Goal: Navigation & Orientation: Find specific page/section

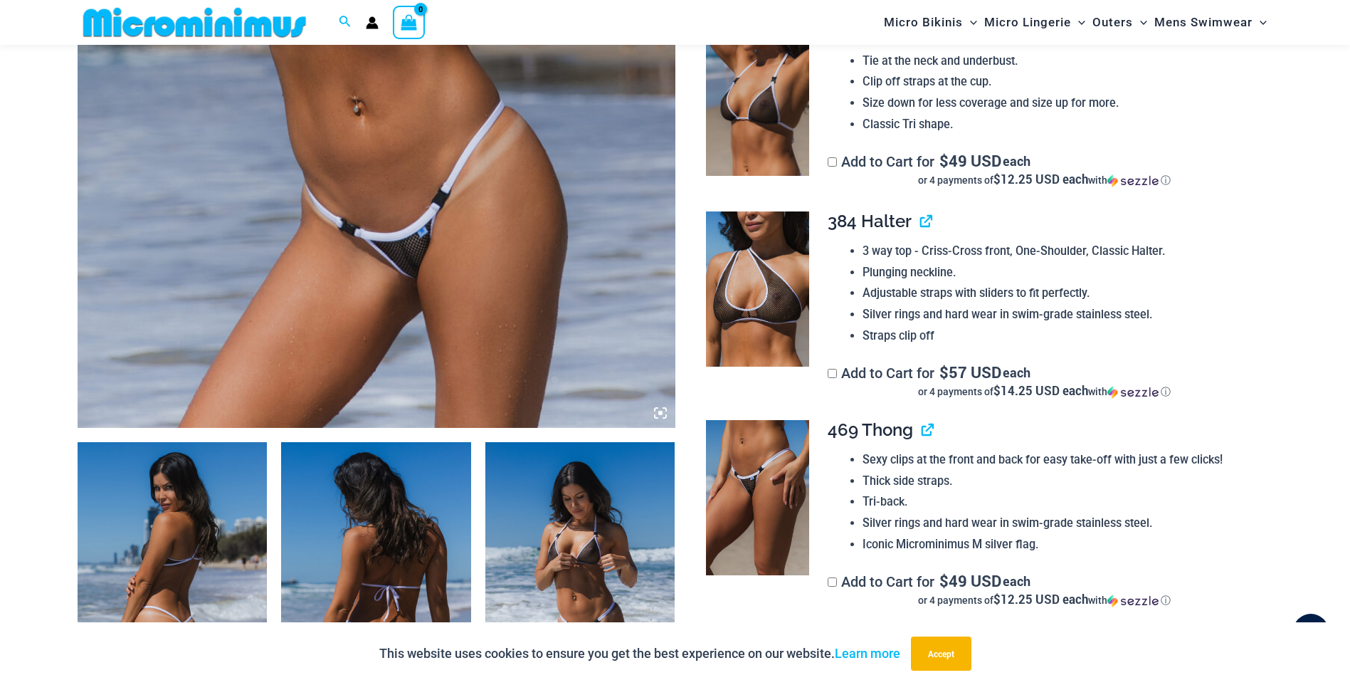
scroll to position [1184, 0]
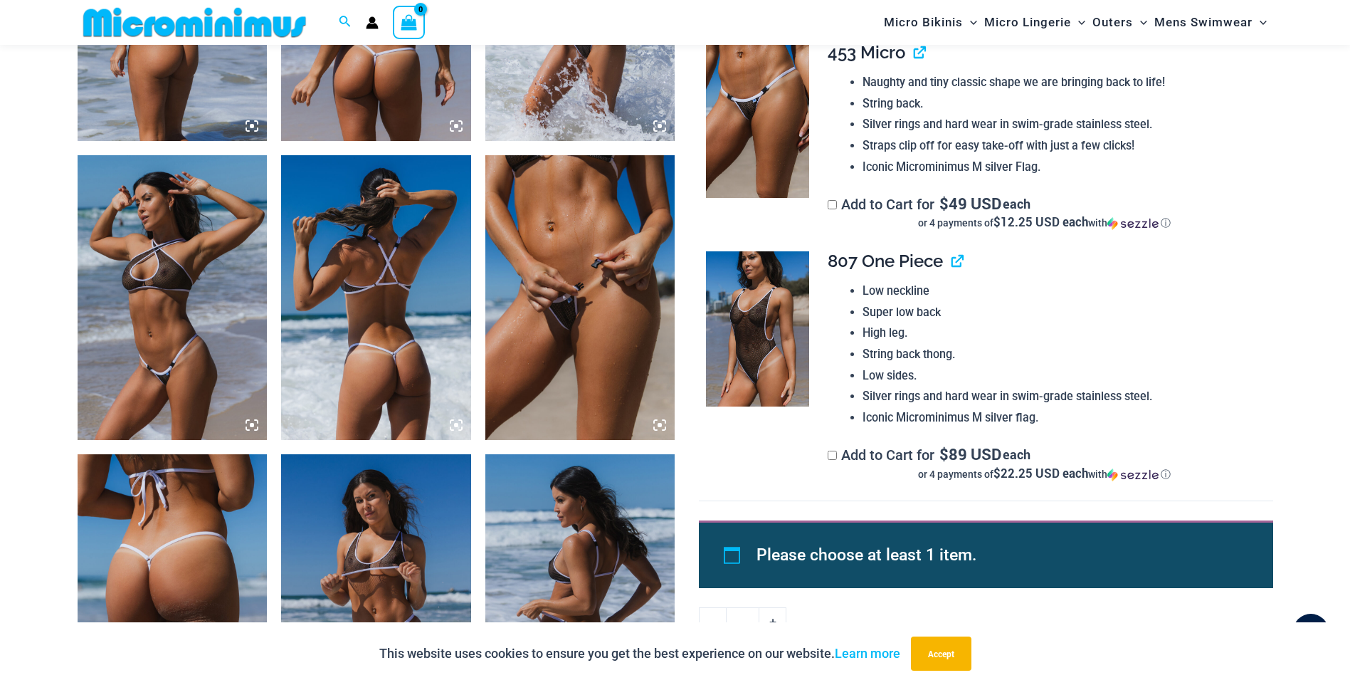
click at [385, 555] on img at bounding box center [376, 596] width 190 height 285
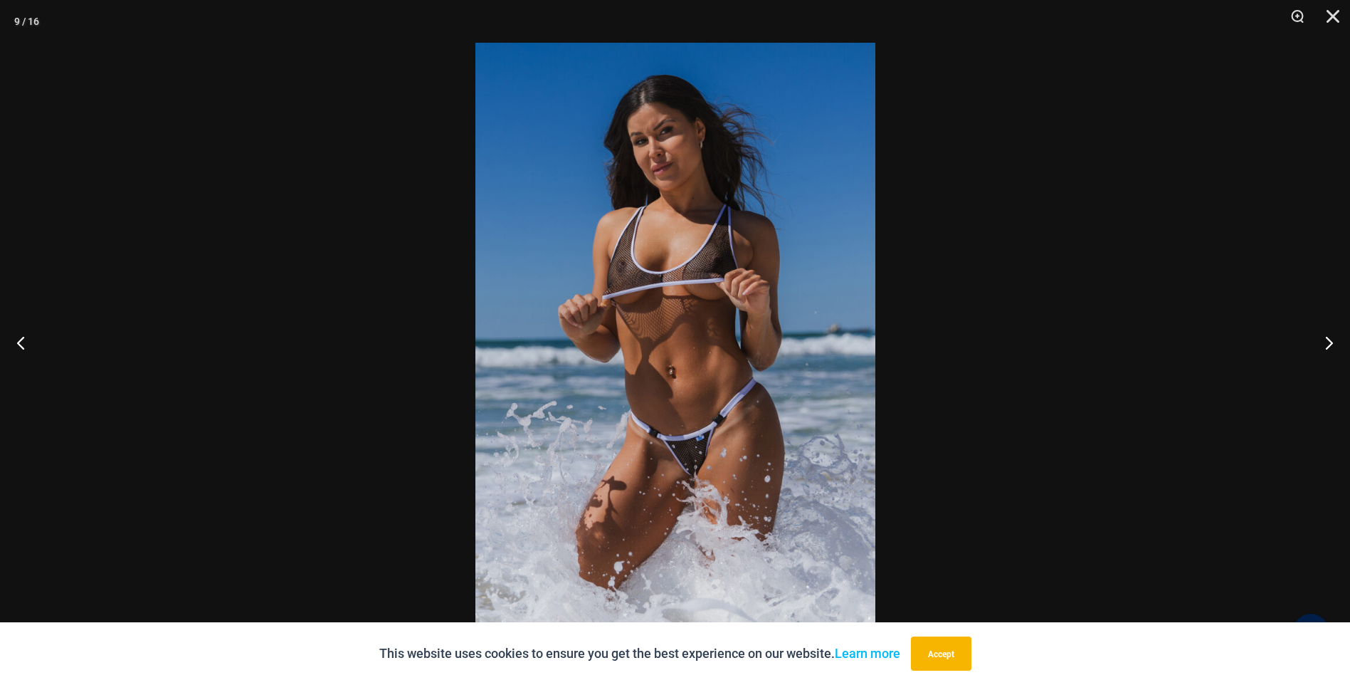
click at [699, 395] on img at bounding box center [675, 342] width 400 height 599
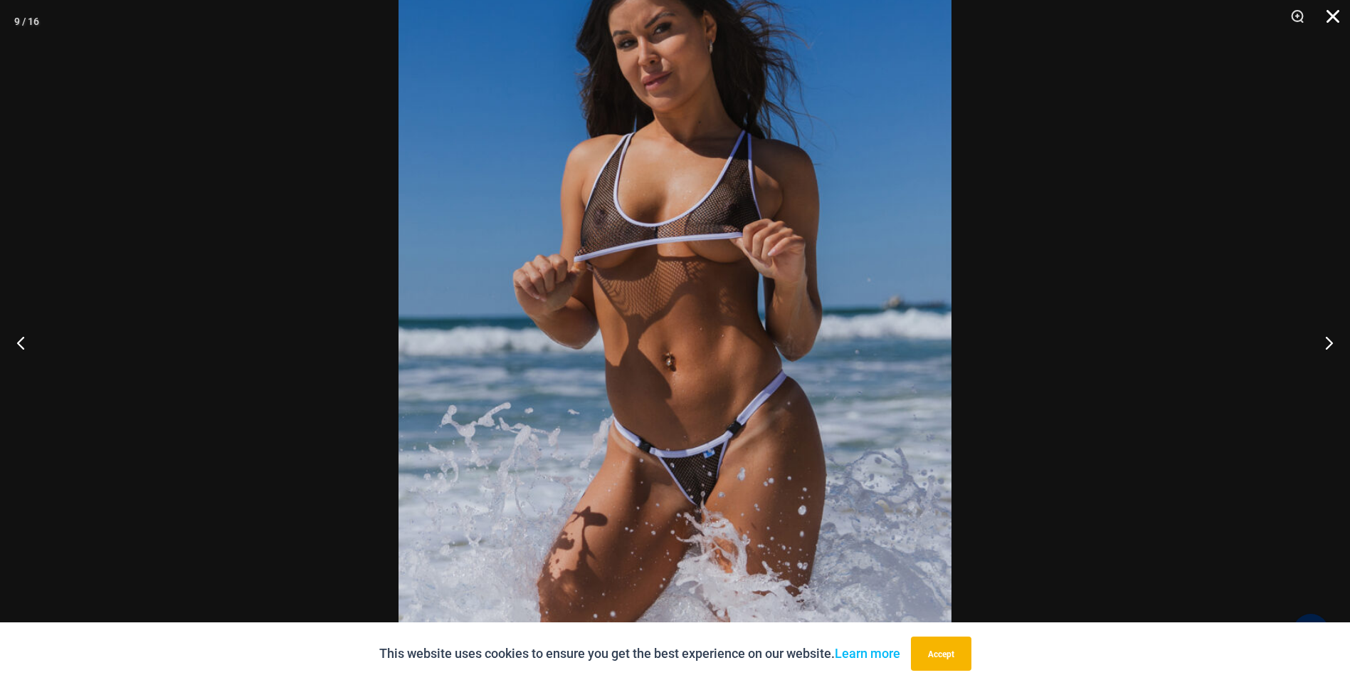
click at [1334, 19] on button "Close" at bounding box center [1328, 21] width 36 height 43
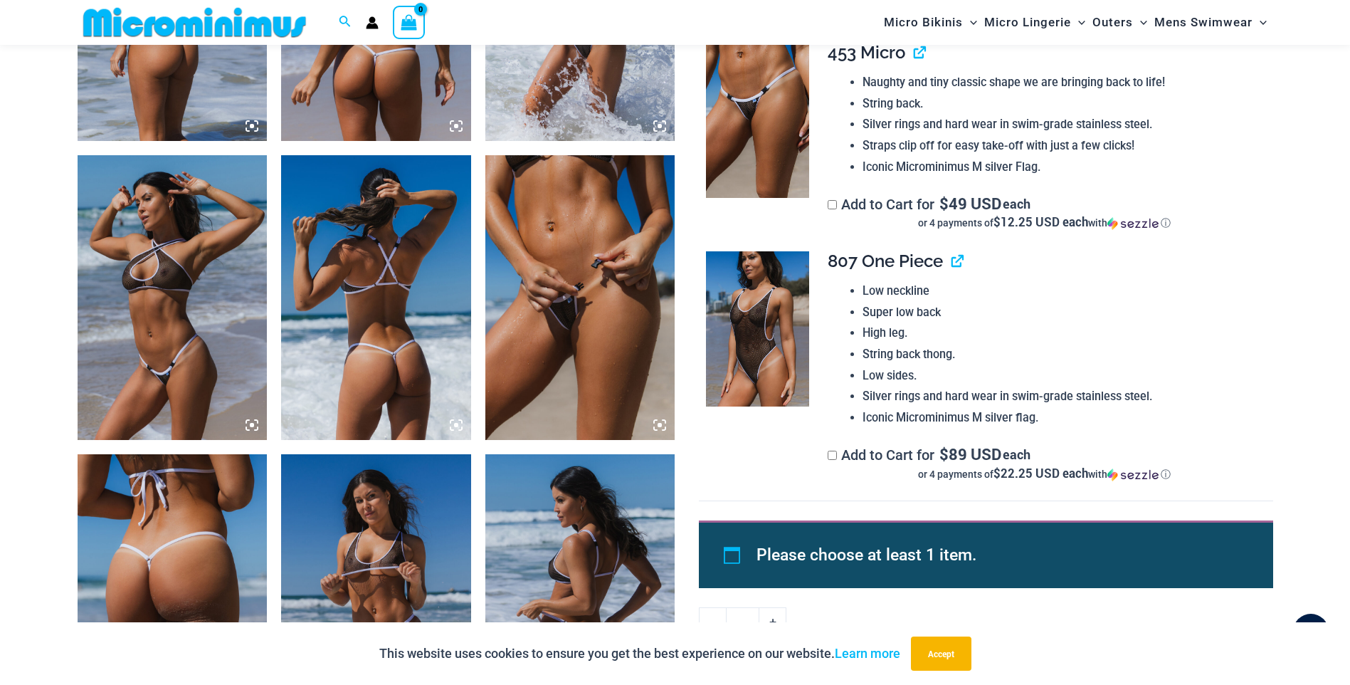
click at [1334, 19] on div "Search for: Search Search No products in the cart. No products in the cart. Con…" at bounding box center [675, 22] width 1350 height 45
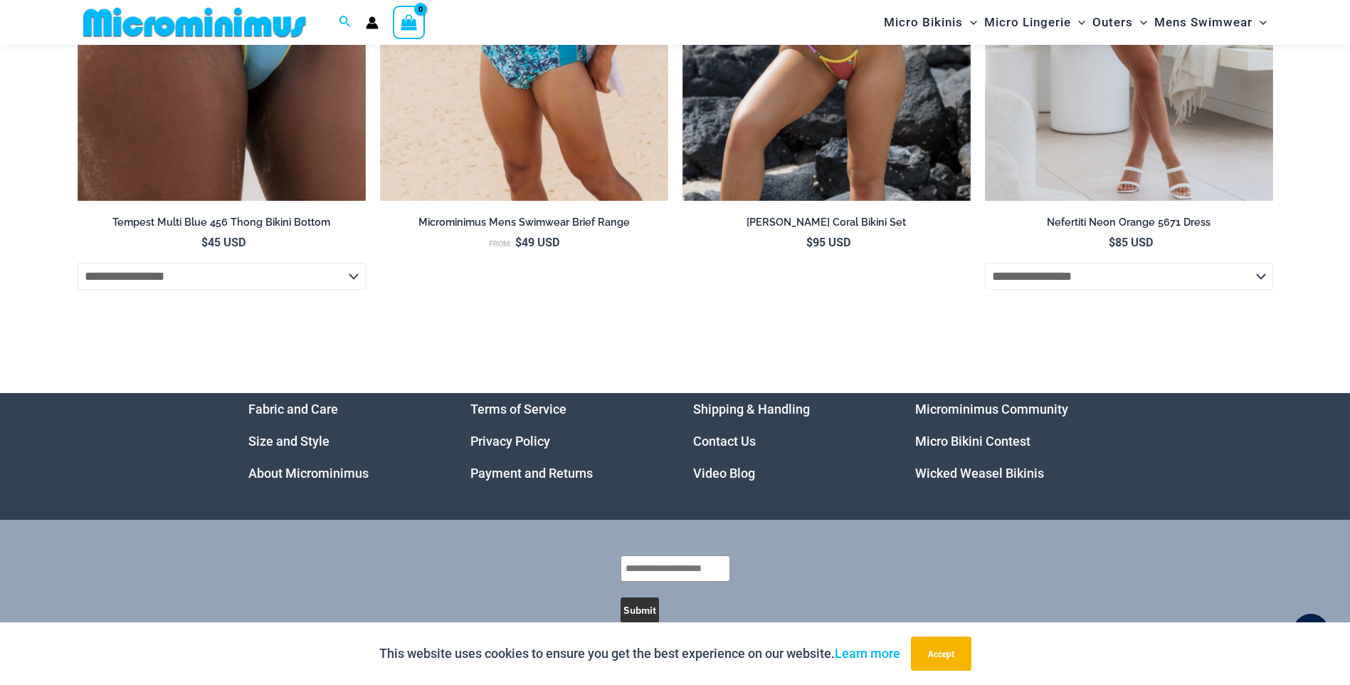
scroll to position [5374, 0]
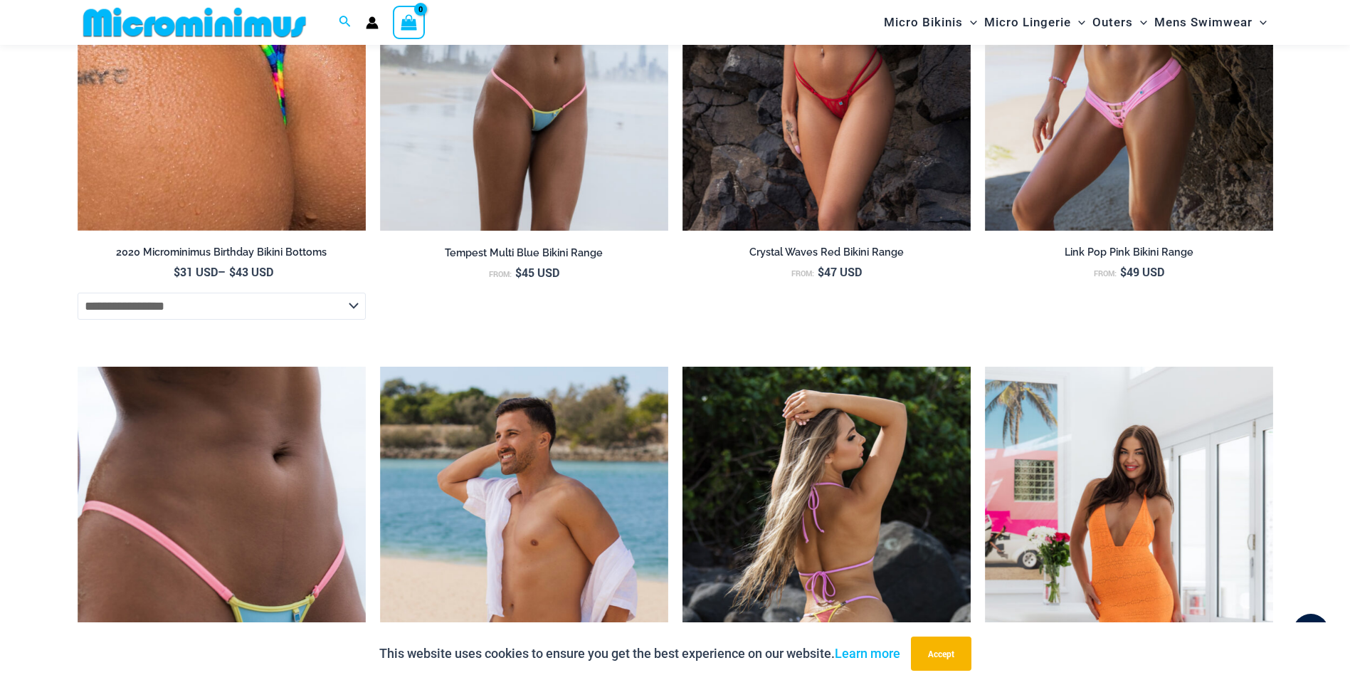
click at [892, 519] on img at bounding box center [826, 582] width 288 height 433
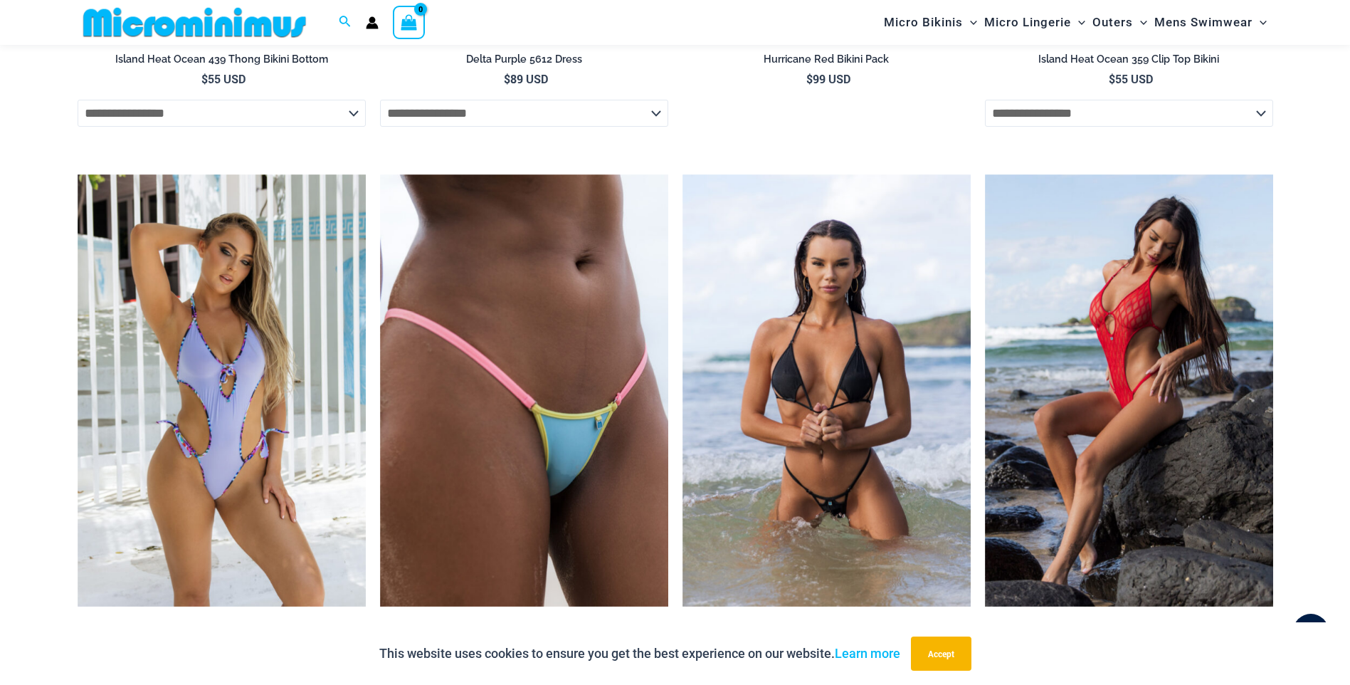
scroll to position [4629, 0]
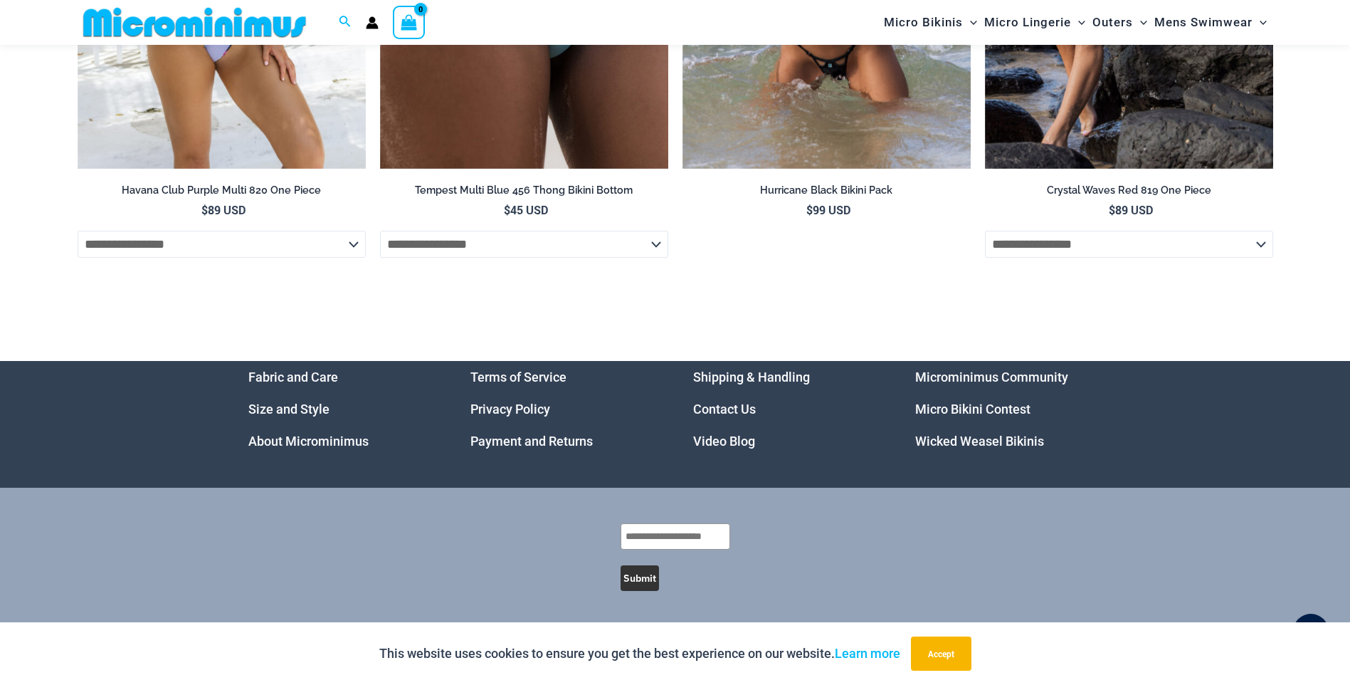
click at [1017, 379] on link "Microminimus Community" at bounding box center [991, 376] width 153 height 15
